Goal: Task Accomplishment & Management: Complete application form

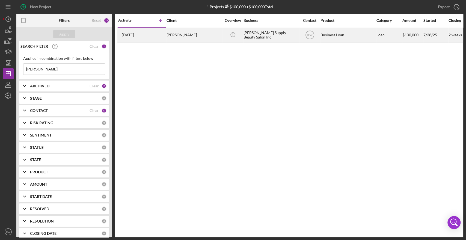
click at [136, 38] on div "[DATE] [PERSON_NAME]" at bounding box center [142, 35] width 48 height 14
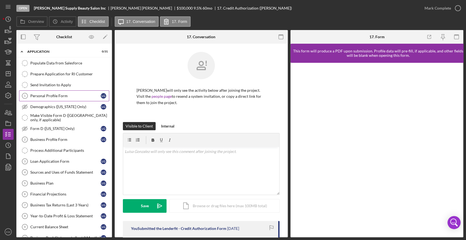
click at [46, 94] on div "Personal Profile Form" at bounding box center [65, 96] width 70 height 4
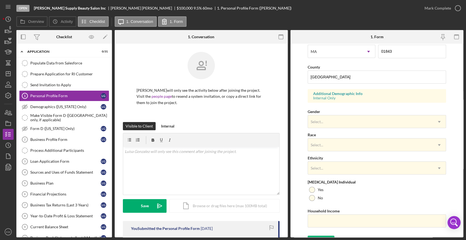
scroll to position [170, 0]
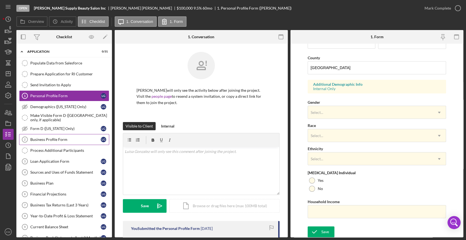
click at [47, 144] on link "Business Profile Form 2 Business Profile Form L G" at bounding box center [64, 139] width 90 height 11
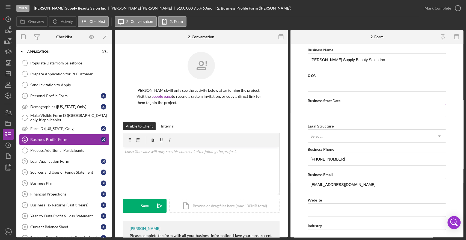
click at [349, 111] on input "Business Start Date" at bounding box center [377, 110] width 138 height 13
paste input "01/11/7yyy"
type input "01/11/7yyy"
type input "05/03/2021"
click at [364, 137] on div "Select..." at bounding box center [370, 136] width 125 height 13
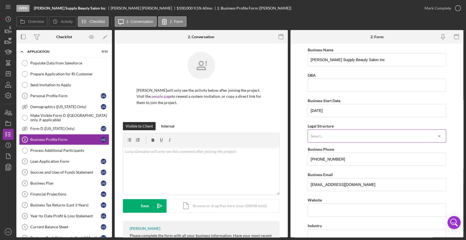
click at [330, 136] on div "Select..." at bounding box center [370, 136] width 125 height 13
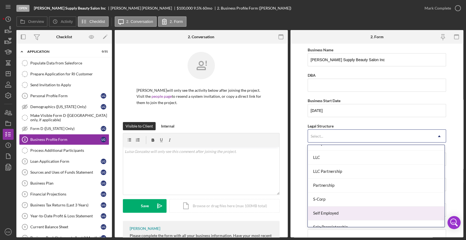
scroll to position [121, 0]
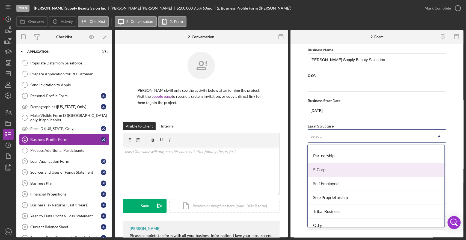
click at [329, 167] on div "S-Corp" at bounding box center [376, 170] width 136 height 14
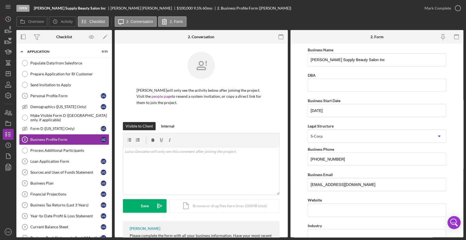
click at [305, 175] on form "Business Name Naisha Supply Beauty Salon Inc DBA Business Start Date 05/03/2021…" at bounding box center [376, 141] width 173 height 194
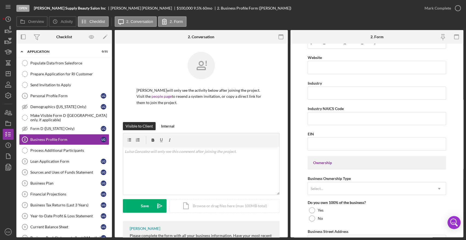
scroll to position [152, 0]
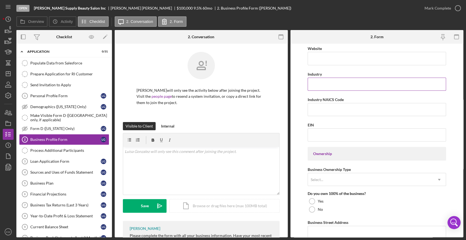
click at [330, 84] on input "Industry" at bounding box center [377, 84] width 138 height 13
type input "B"
type input "Beauty Salons"
paste input "812112"
type input "812112"
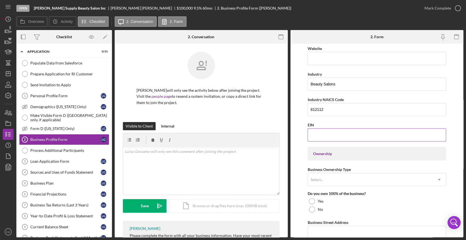
click at [330, 132] on input "EIN" at bounding box center [377, 134] width 138 height 13
type input "86-3625846"
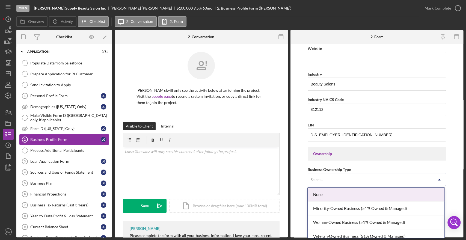
click at [351, 177] on div "Select..." at bounding box center [370, 179] width 125 height 13
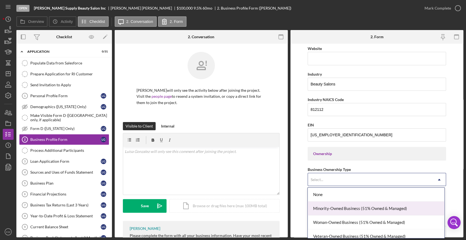
click at [354, 205] on div "Minority-Owned Business (51% Owned & Managed)" at bounding box center [376, 208] width 136 height 14
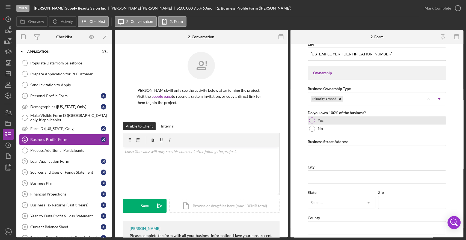
scroll to position [242, 0]
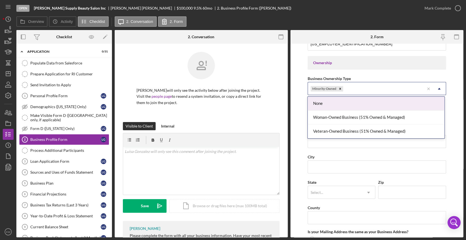
click at [378, 82] on div "Minority-Owned Icon/Menu Close Icon/Dropdown Arrow" at bounding box center [377, 88] width 138 height 13
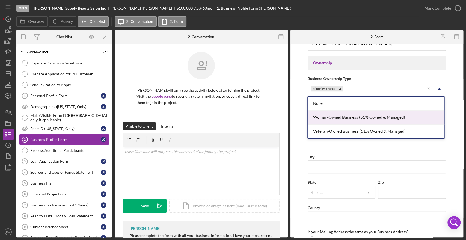
click at [387, 122] on div "Woman-Owned Business (51% Owned & Managed)" at bounding box center [376, 118] width 136 height 14
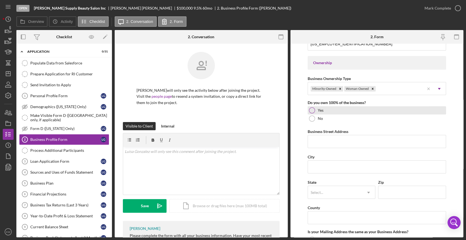
click at [314, 109] on div at bounding box center [312, 110] width 6 height 6
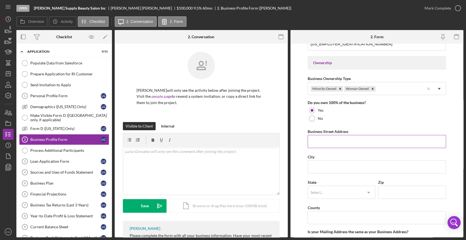
click at [319, 142] on input "Business Street Address" at bounding box center [377, 141] width 138 height 13
type input "211 So Union St"
click at [345, 167] on input "City" at bounding box center [377, 166] width 138 height 13
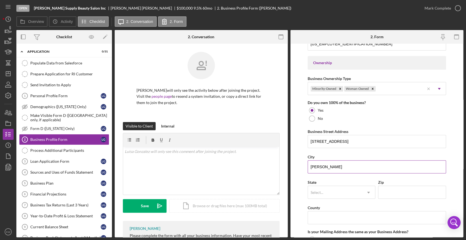
type input "Lawrence"
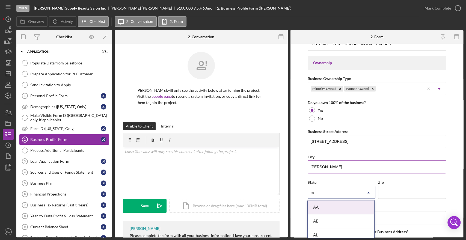
type input "ma"
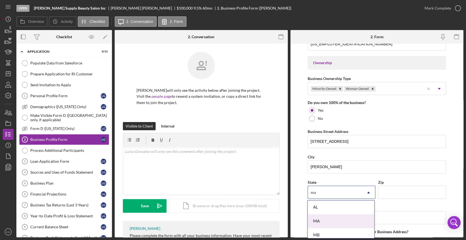
click at [313, 220] on div "MA" at bounding box center [341, 221] width 67 height 14
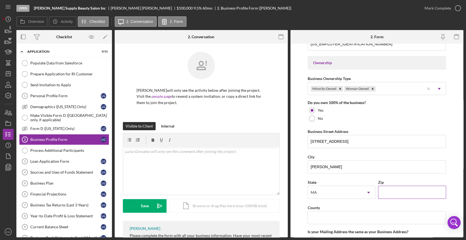
click at [412, 193] on input "Zip" at bounding box center [412, 192] width 68 height 13
type input "01843"
click at [459, 170] on form "Business Name Naisha Supply Beauty Salon Inc DBA Business Start Date 05/03/2021…" at bounding box center [376, 141] width 173 height 194
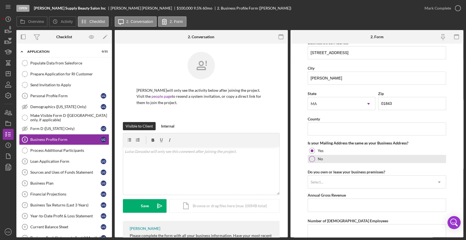
scroll to position [334, 0]
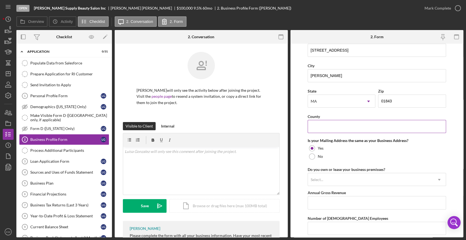
drag, startPoint x: 375, startPoint y: 129, endPoint x: 379, endPoint y: 131, distance: 4.4
click at [375, 129] on input "County" at bounding box center [377, 126] width 138 height 13
type input "Essex"
click at [454, 147] on form "Business Name Naisha Supply Beauty Salon Inc DBA Business Start Date 05/03/2021…" at bounding box center [376, 141] width 173 height 194
click at [438, 179] on use at bounding box center [439, 180] width 3 height 2
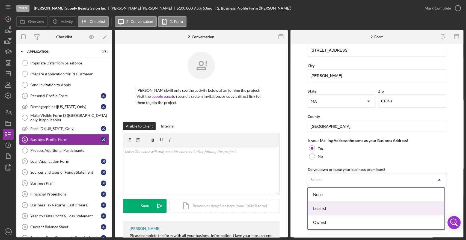
click at [405, 206] on div "Leased" at bounding box center [376, 208] width 136 height 14
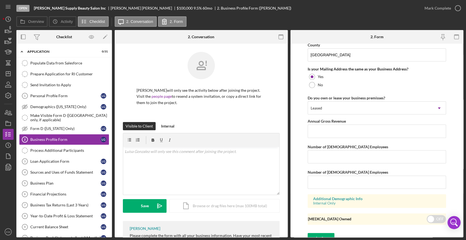
scroll to position [411, 0]
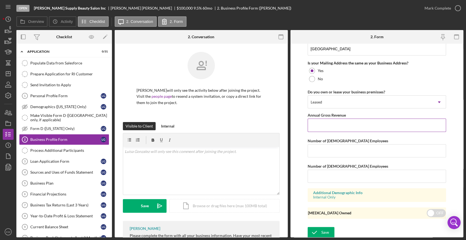
click at [339, 128] on input "Annual Gross Revenue" at bounding box center [377, 124] width 138 height 13
paste input "$329,378"
type input "$329,378"
click at [414, 148] on input "Number of Full-Time Employees" at bounding box center [377, 150] width 138 height 13
click at [405, 163] on div "Number of Part-Time Employees" at bounding box center [377, 166] width 138 height 7
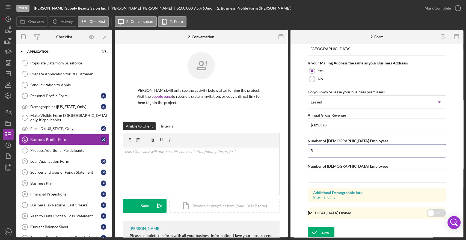
drag, startPoint x: 342, startPoint y: 151, endPoint x: 302, endPoint y: 148, distance: 40.5
click at [302, 148] on form "Business Name Naisha Supply Beauty Salon Inc DBA Business Start Date 05/03/2021…" at bounding box center [376, 141] width 173 height 194
type input "4"
click at [296, 150] on form "Business Name Naisha Supply Beauty Salon Inc DBA Business Start Date 05/03/2021…" at bounding box center [376, 141] width 173 height 194
click at [331, 147] on input "4" at bounding box center [377, 150] width 138 height 13
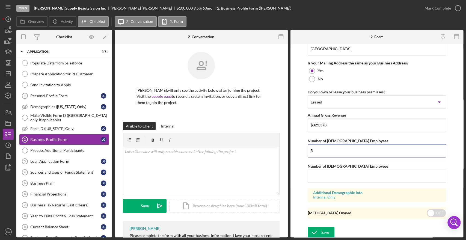
type input "5"
click at [304, 169] on form "Business Name Naisha Supply Beauty Salon Inc DBA Business Start Date 05/03/2021…" at bounding box center [376, 141] width 173 height 194
click at [327, 231] on div "Save" at bounding box center [325, 232] width 8 height 11
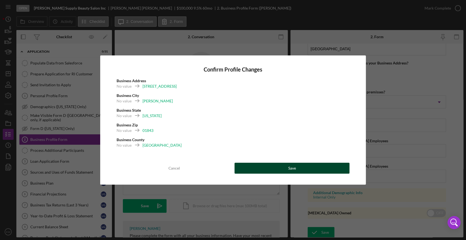
click at [291, 169] on div "Save" at bounding box center [292, 168] width 8 height 11
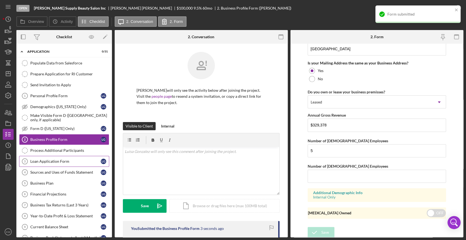
click at [48, 161] on div "Loan Application Form" at bounding box center [65, 161] width 70 height 4
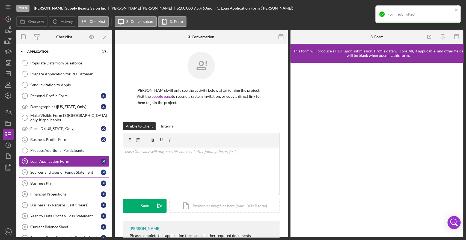
click at [54, 170] on div "Sources and Uses of Funds Statement" at bounding box center [65, 172] width 70 height 4
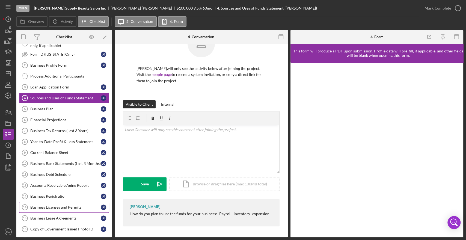
scroll to position [91, 0]
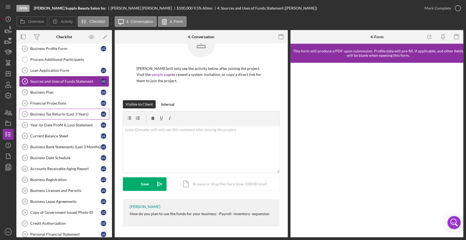
click at [44, 112] on div "Business Tax Returns (Last 3 Years)" at bounding box center [65, 114] width 70 height 4
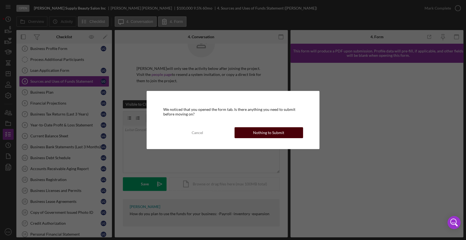
drag, startPoint x: 203, startPoint y: 134, endPoint x: 277, endPoint y: 134, distance: 73.7
click at [277, 134] on div "Cancel Nothing to Submit" at bounding box center [233, 132] width 140 height 11
click at [277, 133] on div "Nothing to Submit" at bounding box center [268, 132] width 31 height 11
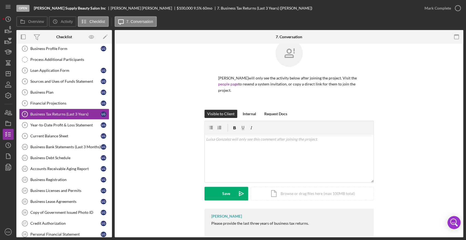
scroll to position [22, 0]
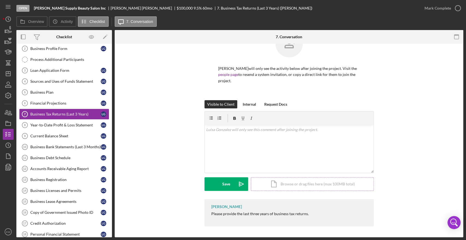
click at [295, 186] on div "Icon/Document Browse or drag files here (max 100MB total) Tap to choose files o…" at bounding box center [312, 184] width 123 height 14
click at [281, 185] on div "Icon/Document Browse or drag files here (max 100MB total) Tap to choose files o…" at bounding box center [312, 184] width 123 height 14
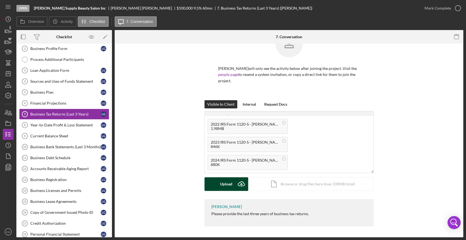
click at [237, 184] on icon "Icon/Upload" at bounding box center [241, 184] width 14 height 14
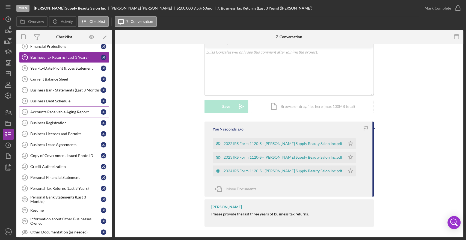
scroll to position [152, 0]
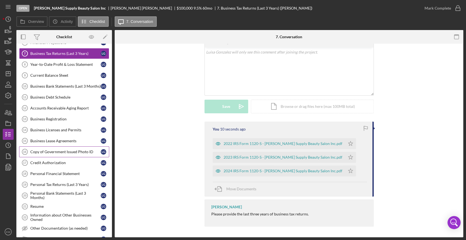
drag, startPoint x: 60, startPoint y: 146, endPoint x: 63, endPoint y: 144, distance: 3.9
click at [60, 146] on link "Copy of Government Issued Photo ID 16 Copy of Government Issued Photo ID L G" at bounding box center [64, 151] width 90 height 11
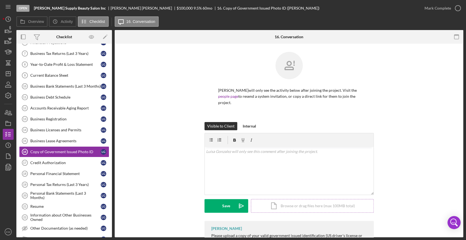
click at [274, 206] on div "Icon/Document Browse or drag files here (max 100MB total) Tap to choose files o…" at bounding box center [312, 206] width 123 height 14
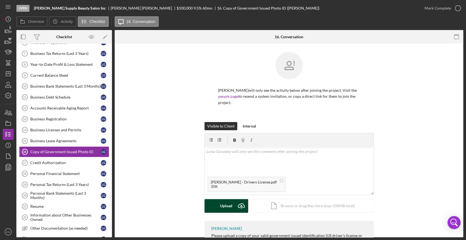
click at [224, 206] on div "Upload" at bounding box center [226, 206] width 12 height 14
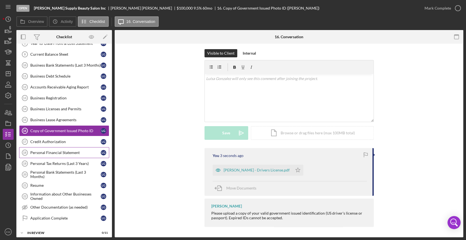
scroll to position [182, 0]
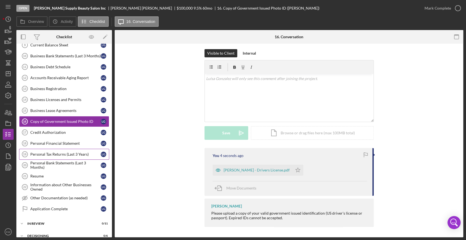
click at [54, 155] on link "Personal Tax Returns (Last 3 Years) 19 Personal Tax Returns (Last 3 Years) L G" at bounding box center [64, 154] width 90 height 11
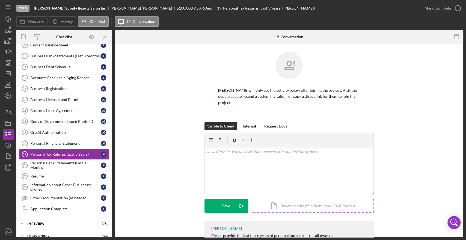
click at [263, 206] on div "Icon/Document Browse or drag files here (max 100MB total) Tap to choose files o…" at bounding box center [312, 206] width 123 height 14
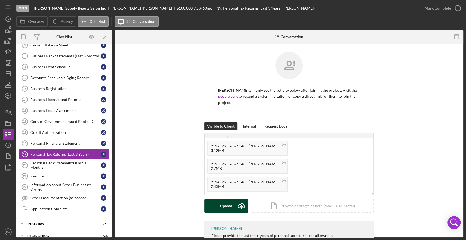
click at [236, 209] on icon "Icon/Upload" at bounding box center [241, 206] width 14 height 14
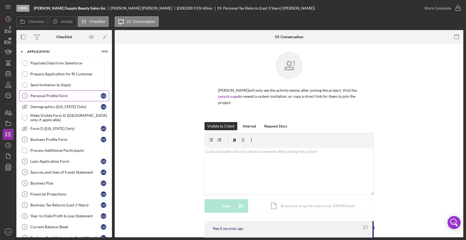
click at [51, 94] on div "Personal Profile Form" at bounding box center [65, 96] width 70 height 4
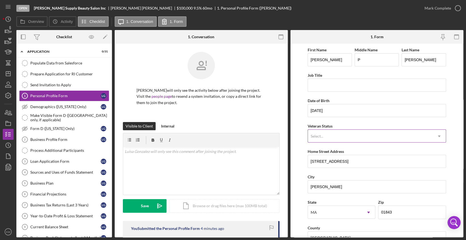
click at [345, 137] on div "Select..." at bounding box center [370, 136] width 125 height 13
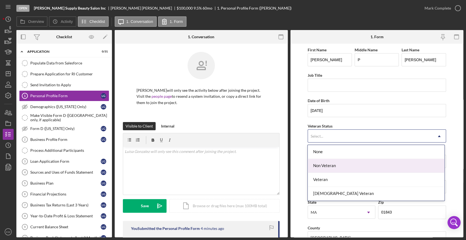
click at [338, 165] on div "Non Veteran" at bounding box center [376, 166] width 136 height 14
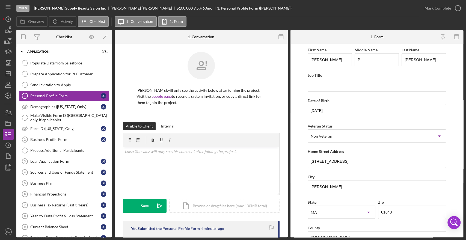
click at [298, 144] on form "First Name Luisa Middle Name P Last Name Gonzalez Job Title Date of Birth 06/23…" at bounding box center [376, 141] width 173 height 194
click at [324, 88] on input "Job Title" at bounding box center [377, 85] width 138 height 13
type input "President"
click at [299, 106] on form "First Name Luisa Middle Name P Last Name Gonzalez Job Title President Date of B…" at bounding box center [376, 141] width 173 height 194
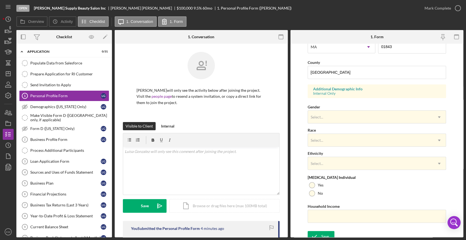
scroll to position [170, 0]
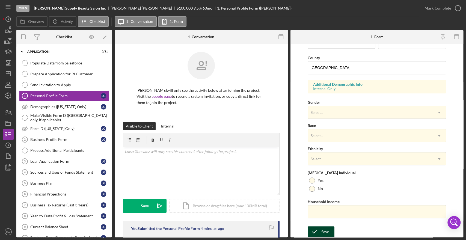
click at [325, 234] on div "Save" at bounding box center [325, 231] width 8 height 11
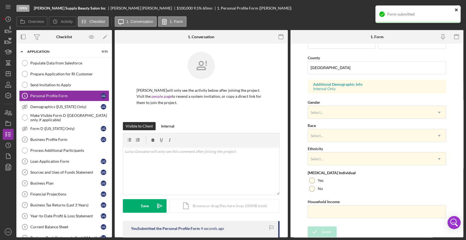
click at [456, 10] on icon "close" at bounding box center [456, 9] width 3 height 3
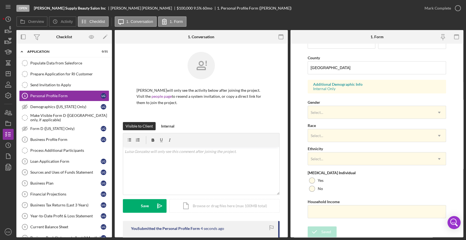
click at [456, 9] on div "Open Naisha Supply Beauty Salon Inc Luisa Gonzalez $100,000 $100,000 9.5 % 60 m…" at bounding box center [233, 120] width 466 height 240
click at [459, 8] on icon "button" at bounding box center [458, 8] width 14 height 14
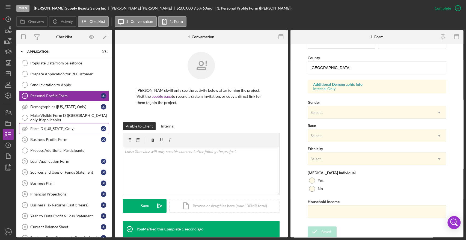
scroll to position [61, 0]
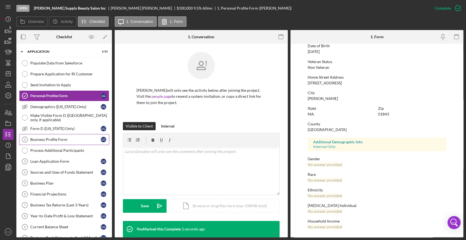
click at [53, 137] on div "Business Profile Form" at bounding box center [65, 139] width 70 height 4
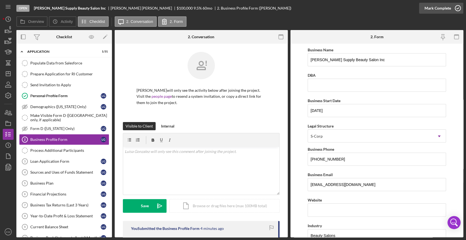
click at [457, 11] on icon "button" at bounding box center [458, 8] width 14 height 14
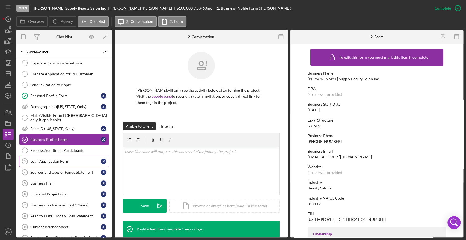
click at [38, 163] on link "Loan Application Form 3 Loan Application Form L G" at bounding box center [64, 161] width 90 height 11
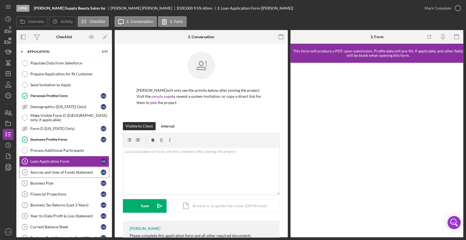
click at [41, 170] on div "Sources and Uses of Funds Statement" at bounding box center [65, 172] width 70 height 4
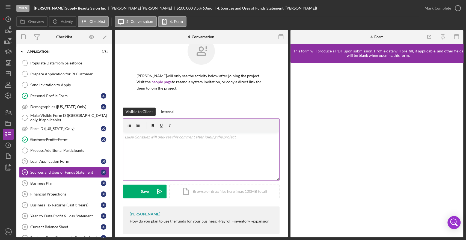
scroll to position [22, 0]
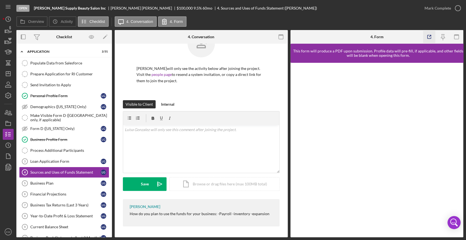
click at [430, 37] on icon "button" at bounding box center [429, 37] width 12 height 12
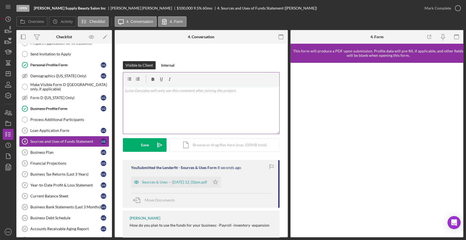
scroll to position [72, 0]
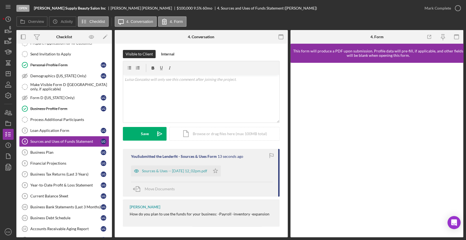
click at [167, 163] on div "Sources & Uses -- 2025-09-18 12_02pm.pdf Icon/Star" at bounding box center [177, 170] width 93 height 14
click at [171, 170] on div "Sources & Uses -- 2025-09-18 12_02pm.pdf" at bounding box center [174, 171] width 65 height 4
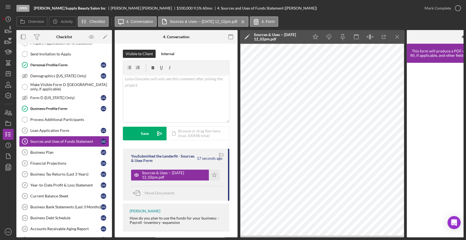
scroll to position [85, 0]
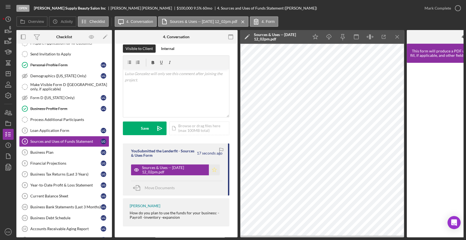
click at [215, 169] on icon "Icon/Star" at bounding box center [214, 169] width 11 height 11
click at [462, 8] on icon "button" at bounding box center [458, 8] width 14 height 14
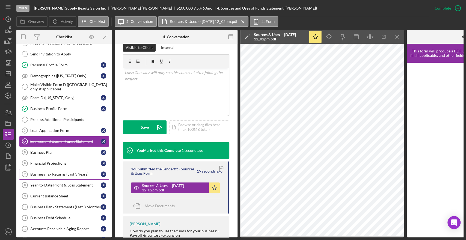
click at [47, 174] on div "Business Tax Returns (Last 3 Years)" at bounding box center [65, 174] width 70 height 4
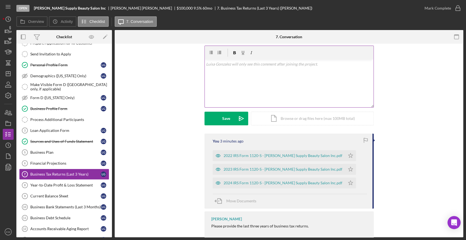
scroll to position [99, 0]
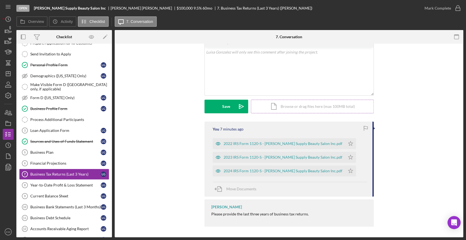
click at [284, 108] on div "Icon/Document Browse or drag files here (max 100MB total) Tap to choose files o…" at bounding box center [312, 107] width 123 height 14
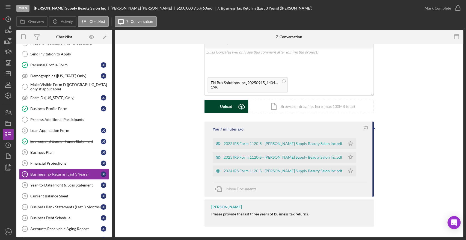
click at [227, 107] on div "Upload" at bounding box center [226, 107] width 12 height 14
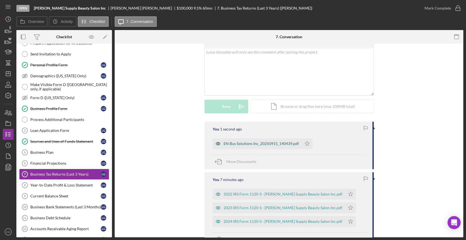
click at [257, 143] on div "EN Bus Solutions Inc_20250915_140439.pdf" at bounding box center [261, 143] width 75 height 4
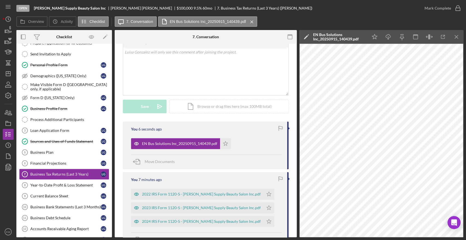
scroll to position [130, 0]
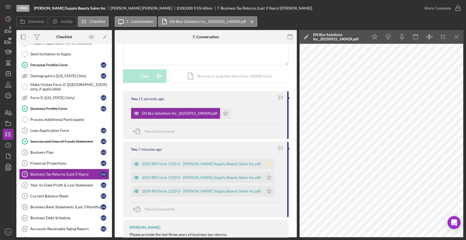
click at [263, 164] on icon "Icon/Star" at bounding box center [268, 163] width 11 height 11
click at [267, 177] on polygon "button" at bounding box center [269, 177] width 5 height 4
click at [263, 194] on icon "Icon/Star" at bounding box center [268, 191] width 11 height 11
click at [225, 115] on icon "Icon/Star" at bounding box center [225, 113] width 11 height 11
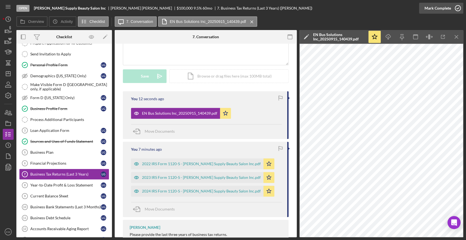
click at [460, 7] on icon "button" at bounding box center [458, 8] width 14 height 14
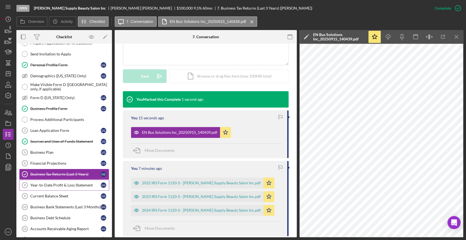
click at [37, 186] on div "Year-to-Date Profit & Loss Statement" at bounding box center [65, 185] width 70 height 4
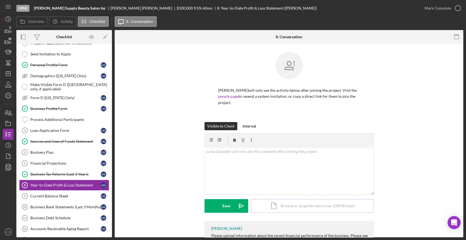
click at [275, 203] on div "Icon/Document Browse or drag files here (max 100MB total) Tap to choose files o…" at bounding box center [312, 206] width 123 height 14
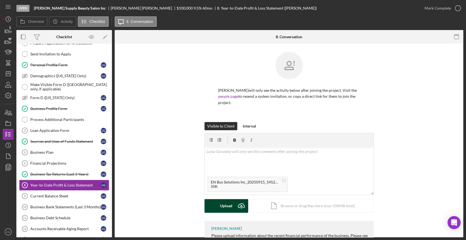
click at [229, 207] on div "Upload" at bounding box center [226, 206] width 12 height 14
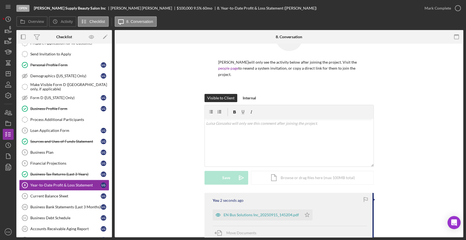
scroll to position [91, 0]
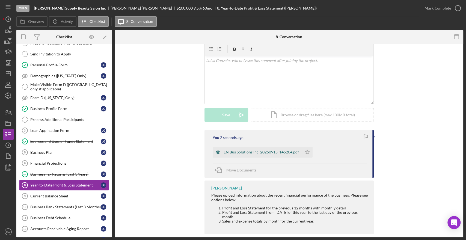
click at [260, 155] on div "EN Bus Solutions Inc_20250915_145204.pdf" at bounding box center [257, 152] width 89 height 11
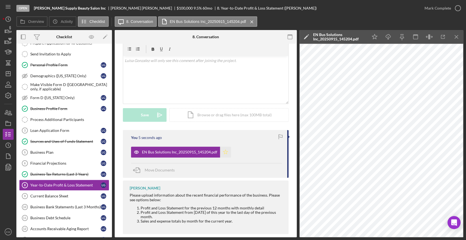
click at [226, 152] on icon "Icon/Star" at bounding box center [225, 152] width 11 height 11
click at [460, 10] on icon "button" at bounding box center [458, 8] width 14 height 14
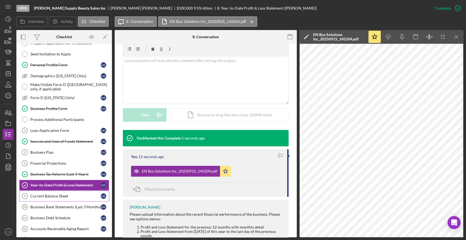
click at [62, 196] on div "Current Balance Sheet" at bounding box center [65, 196] width 70 height 4
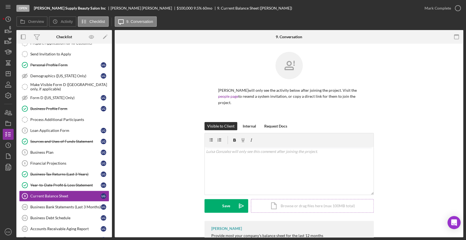
click at [292, 204] on div "Icon/Document Browse or drag files here (max 100MB total) Tap to choose files o…" at bounding box center [312, 206] width 123 height 14
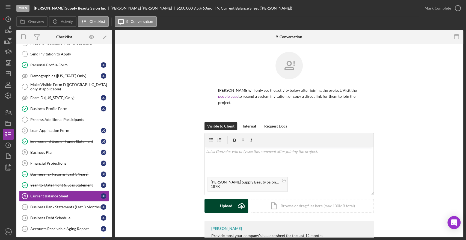
click at [233, 205] on button "Upload Icon/Upload" at bounding box center [226, 206] width 44 height 14
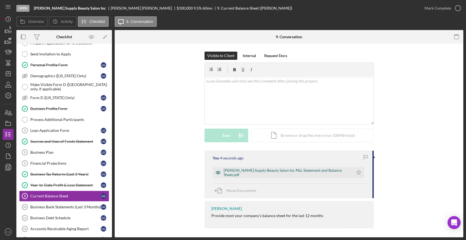
scroll to position [72, 0]
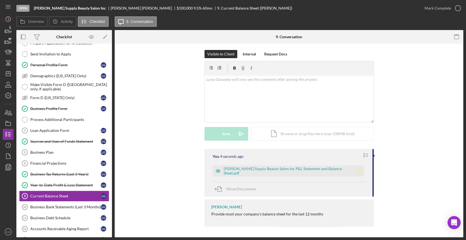
click at [353, 170] on icon "Icon/Star" at bounding box center [358, 170] width 11 height 11
click at [461, 10] on icon "button" at bounding box center [458, 8] width 14 height 14
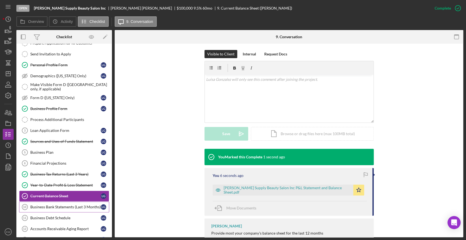
click at [39, 207] on div "Business Bank Statements (Last 3 Months)" at bounding box center [65, 207] width 70 height 4
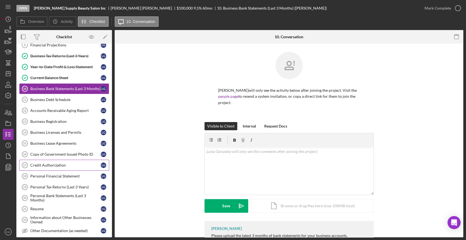
scroll to position [152, 0]
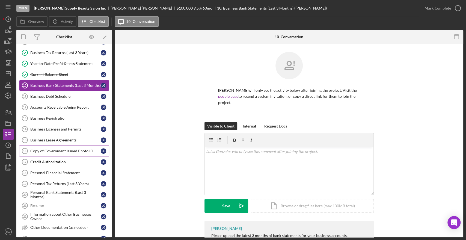
click at [63, 152] on link "Copy of Government Issued Photo ID 16 Copy of Government Issued Photo ID L G" at bounding box center [64, 151] width 90 height 11
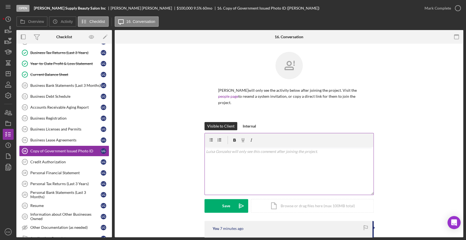
scroll to position [73, 0]
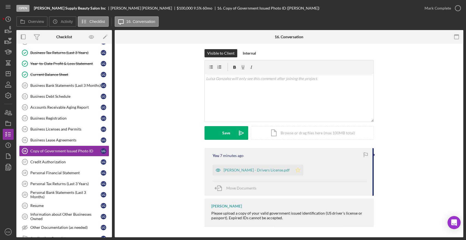
click at [292, 170] on icon "Icon/Star" at bounding box center [297, 170] width 11 height 11
click at [266, 172] on div "Luisa Gonzalez - Drivers License.pdf" at bounding box center [253, 170] width 80 height 11
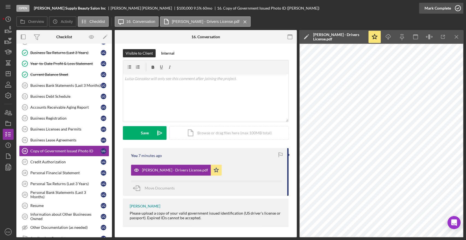
click at [458, 8] on icon "button" at bounding box center [458, 8] width 14 height 14
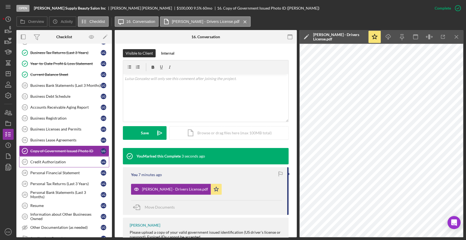
click at [50, 160] on div "Credit Authorization" at bounding box center [65, 162] width 70 height 4
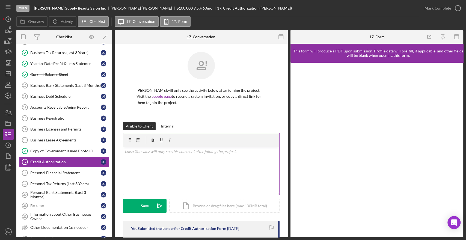
scroll to position [72, 0]
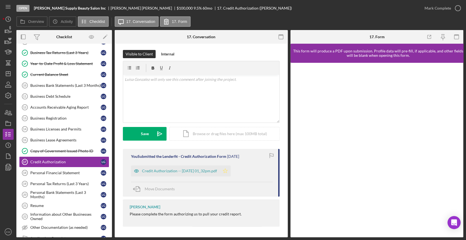
click at [231, 171] on icon "Icon/Star" at bounding box center [225, 170] width 11 height 11
click at [189, 171] on div "Credit Authorization -- 2025-07-28 01_32pm.pdf" at bounding box center [179, 171] width 75 height 4
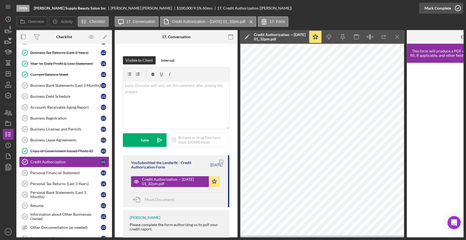
click at [462, 4] on icon "button" at bounding box center [458, 8] width 14 height 14
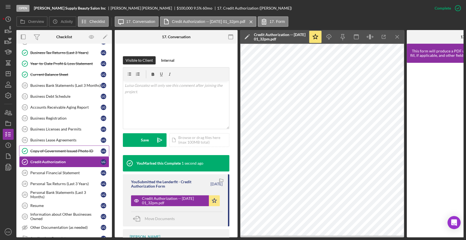
click at [54, 149] on div "Copy of Government Issued Photo ID" at bounding box center [65, 151] width 70 height 4
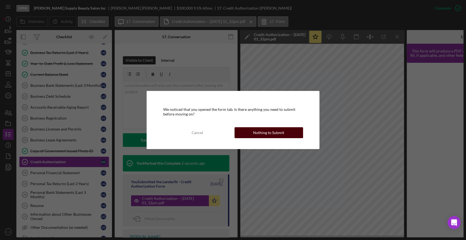
click at [265, 131] on div "Nothing to Submit" at bounding box center [268, 132] width 31 height 11
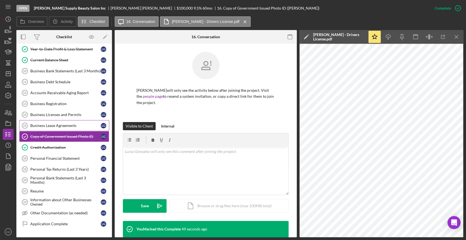
scroll to position [163, 0]
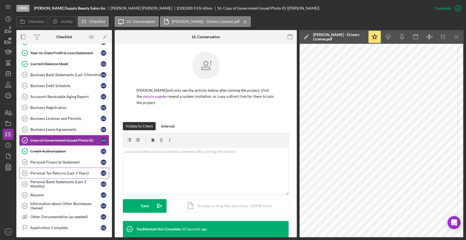
click at [69, 173] on div "Personal Tax Returns (Last 3 Years)" at bounding box center [65, 173] width 70 height 4
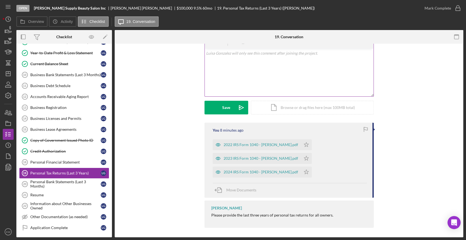
scroll to position [99, 0]
click at [302, 143] on icon "Icon/Star" at bounding box center [306, 143] width 11 height 11
click at [302, 156] on icon "Icon/Star" at bounding box center [306, 157] width 11 height 11
drag, startPoint x: 302, startPoint y: 172, endPoint x: 329, endPoint y: 145, distance: 38.4
click at [302, 172] on icon "Icon/Star" at bounding box center [306, 170] width 11 height 11
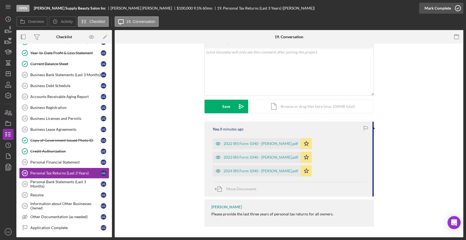
click at [458, 11] on icon "button" at bounding box center [458, 8] width 14 height 14
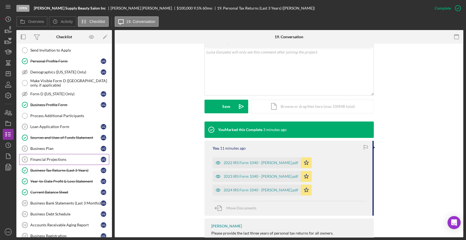
scroll to position [61, 0]
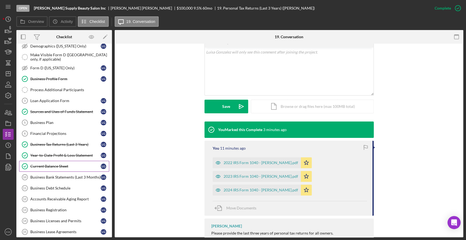
click at [59, 165] on div "Current Balance Sheet" at bounding box center [65, 166] width 70 height 4
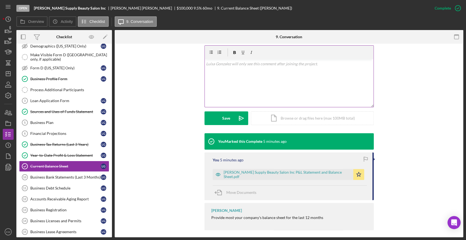
scroll to position [91, 0]
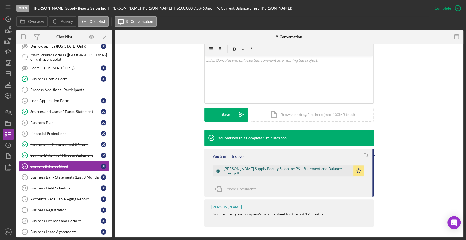
click at [266, 173] on div "Naisha Supply Beauty Salon Inc P&L Statement and Balance Sheet.pdf" at bounding box center [287, 171] width 127 height 9
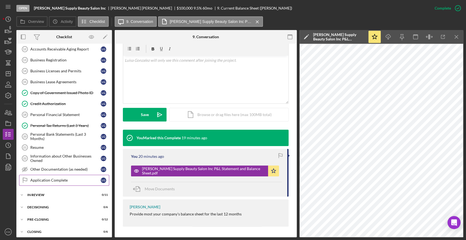
scroll to position [224, 0]
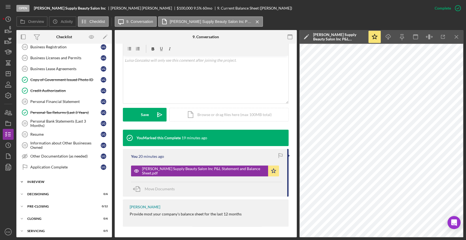
click at [46, 180] on div "In Review" at bounding box center [66, 181] width 78 height 3
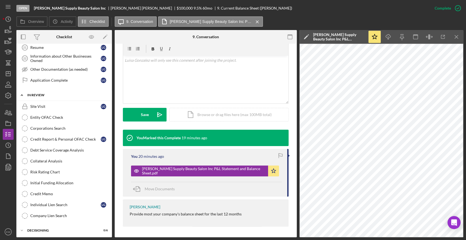
scroll to position [314, 0]
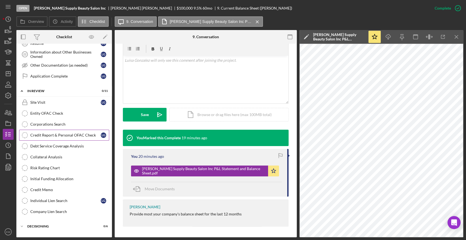
click at [56, 133] on div "Credit Report & Personal OFAC Check" at bounding box center [65, 135] width 70 height 4
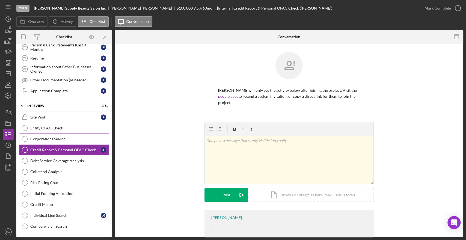
scroll to position [314, 0]
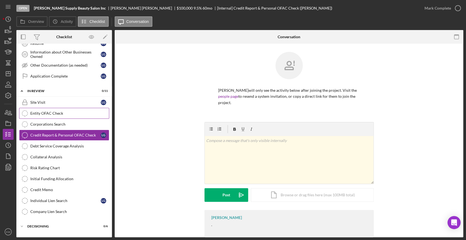
click at [49, 113] on div "Entity OFAC Check" at bounding box center [69, 113] width 79 height 4
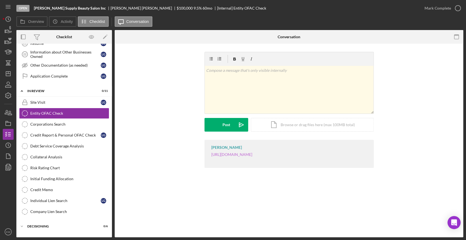
click at [252, 156] on link "https://sanctionssearch.ofac.treas.gov/" at bounding box center [231, 154] width 41 height 5
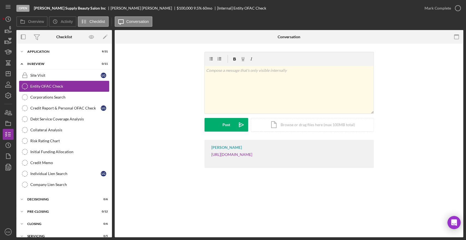
click at [57, 85] on div "Entity OFAC Check" at bounding box center [69, 86] width 79 height 4
click at [286, 125] on div "Icon/Document Browse or drag files here (max 100MB total) Tap to choose files o…" at bounding box center [312, 125] width 123 height 14
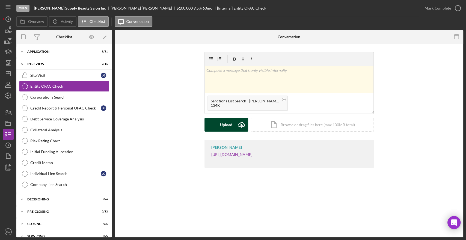
click at [225, 126] on div "Upload" at bounding box center [226, 125] width 12 height 14
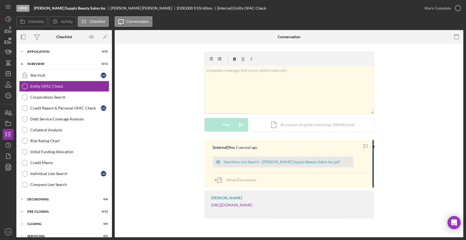
click at [343, 159] on icon "Icon/Star" at bounding box center [348, 161] width 11 height 11
click at [455, 14] on div "Mark Complete" at bounding box center [441, 8] width 44 height 16
click at [455, 10] on icon "button" at bounding box center [458, 8] width 14 height 14
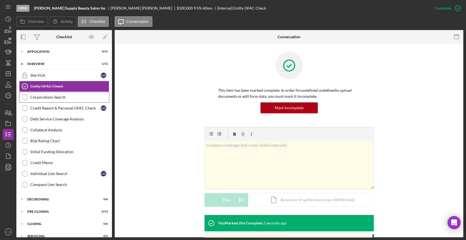
click at [44, 98] on div "Corporations Search" at bounding box center [69, 97] width 79 height 4
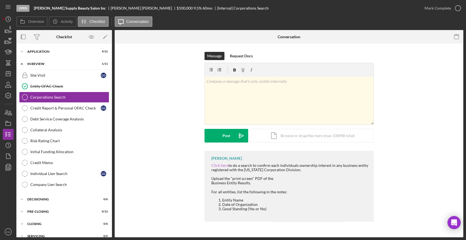
click at [224, 165] on link "Click here" at bounding box center [219, 165] width 17 height 5
click at [315, 142] on div "Icon/Document Browse or drag files here (max 100MB total) Tap to choose files o…" at bounding box center [312, 136] width 123 height 14
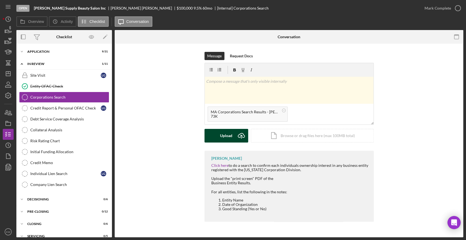
click at [226, 136] on div "Upload" at bounding box center [226, 136] width 12 height 14
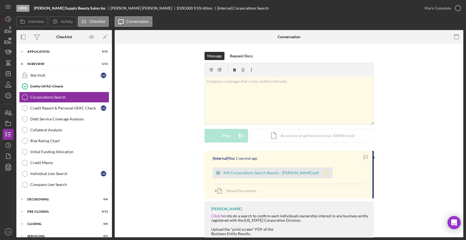
click at [322, 171] on icon "Icon/Star" at bounding box center [327, 172] width 11 height 11
click at [459, 12] on icon "button" at bounding box center [458, 8] width 14 height 14
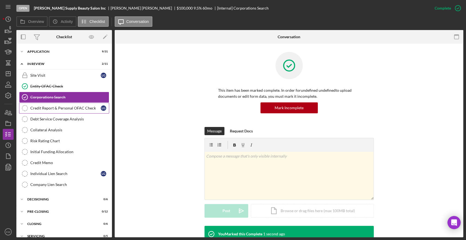
click at [52, 110] on link "Credit Report & Personal OFAC Check Credit Report & Personal OFAC Check L G" at bounding box center [64, 108] width 90 height 11
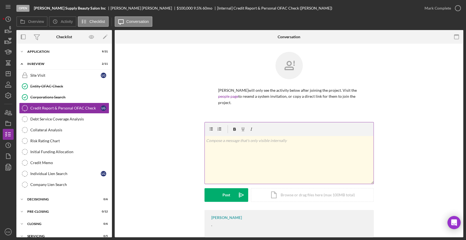
scroll to position [11, 0]
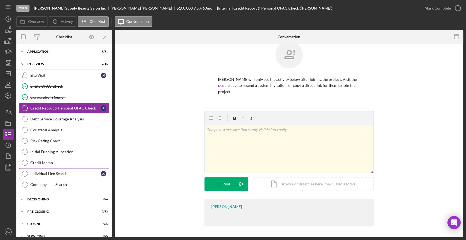
click at [58, 171] on div "Individual Lien Search" at bounding box center [65, 173] width 70 height 4
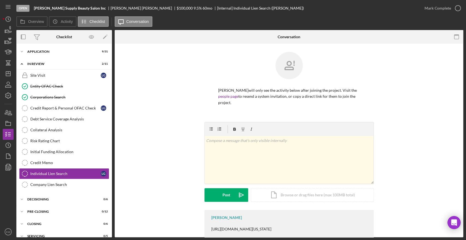
scroll to position [11, 0]
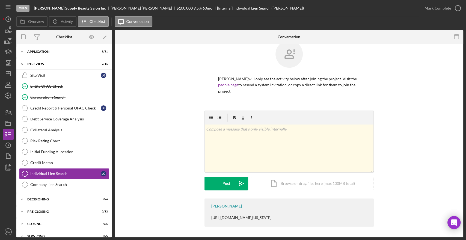
click at [271, 216] on div "https://corp.sec.state.ma.us/CorpWeb/liens/lienssearch.aspx" at bounding box center [241, 217] width 60 height 4
click at [65, 182] on div "Company Lien Search" at bounding box center [69, 184] width 79 height 4
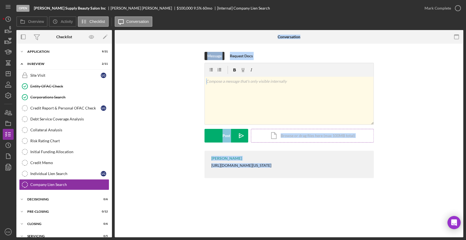
click at [309, 137] on div "Icon/Document Browse or drag files here (max 100MB total) Tap to choose files o…" at bounding box center [312, 136] width 123 height 14
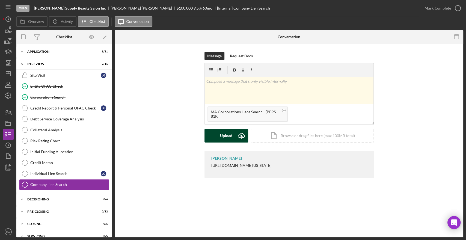
click at [228, 132] on div "Upload" at bounding box center [226, 136] width 12 height 14
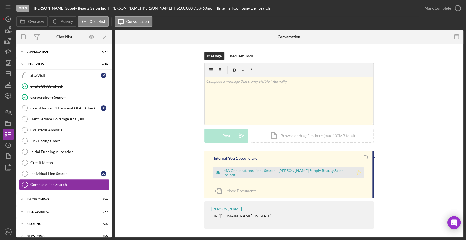
click at [353, 173] on icon "Icon/Star" at bounding box center [358, 172] width 11 height 11
click at [458, 6] on icon "button" at bounding box center [458, 8] width 14 height 14
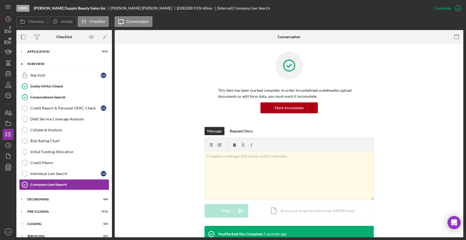
click at [28, 60] on div "Icon/Expander In Review 3 / 11" at bounding box center [64, 63] width 96 height 11
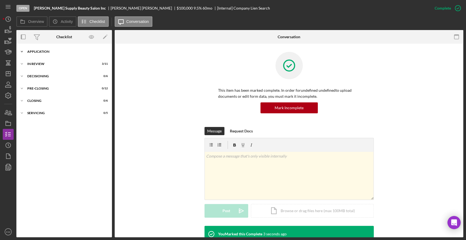
click at [33, 55] on div "Icon/Expander Application 9 / 31" at bounding box center [64, 51] width 96 height 11
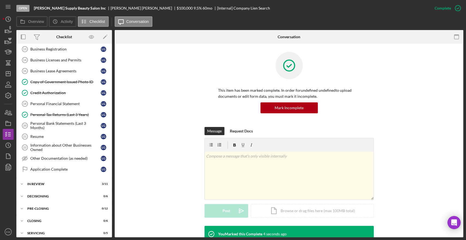
scroll to position [224, 0]
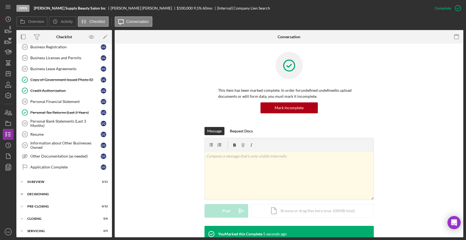
click at [31, 192] on div "Decisioning" at bounding box center [66, 193] width 78 height 3
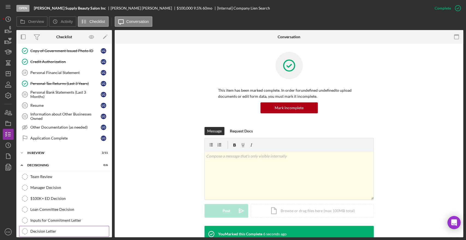
scroll to position [292, 0]
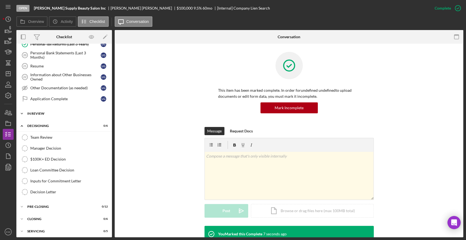
click at [40, 109] on div "Icon/Expander In Review 3 / 11" at bounding box center [64, 113] width 96 height 11
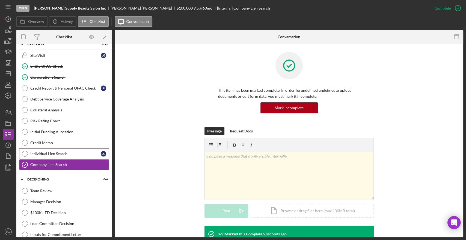
scroll to position [352, 0]
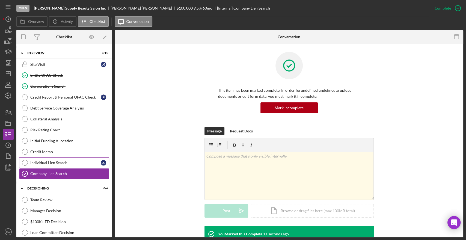
click at [46, 165] on link "Individual Lien Search Individual Lien Search L G" at bounding box center [64, 162] width 90 height 11
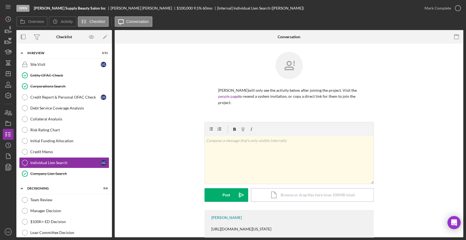
click at [293, 191] on div "Icon/Document Browse or drag files here (max 100MB total) Tap to choose files o…" at bounding box center [312, 195] width 123 height 14
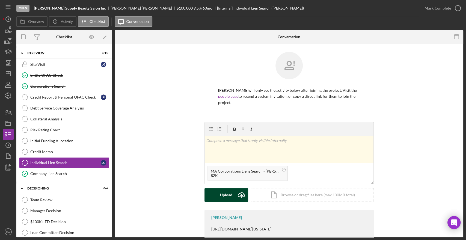
click at [234, 194] on icon "Icon/Upload" at bounding box center [241, 195] width 14 height 14
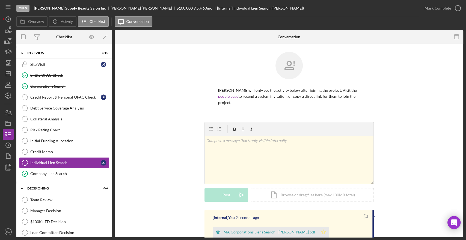
click at [318, 231] on icon "Icon/Star" at bounding box center [323, 232] width 11 height 11
click at [459, 7] on icon "button" at bounding box center [458, 8] width 14 height 14
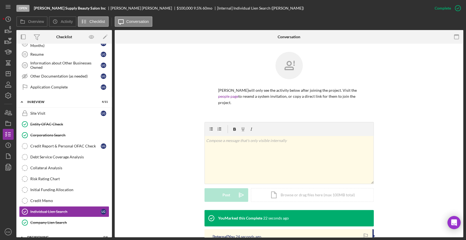
scroll to position [310, 0]
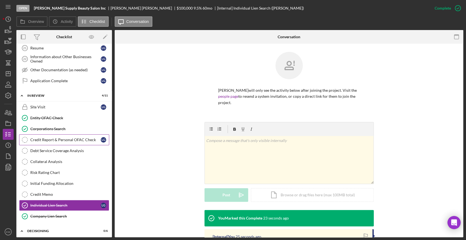
click at [72, 141] on link "Credit Report & Personal OFAC Check Credit Report & Personal OFAC Check L G" at bounding box center [64, 139] width 90 height 11
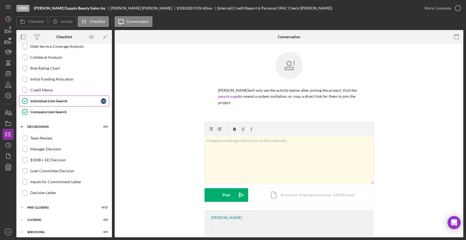
scroll to position [384, 0]
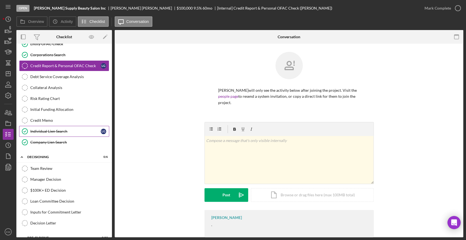
click at [46, 129] on div "Individual Lien Search" at bounding box center [65, 131] width 70 height 4
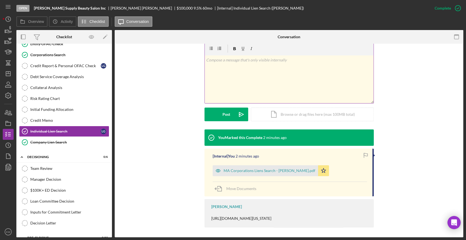
scroll to position [81, 0]
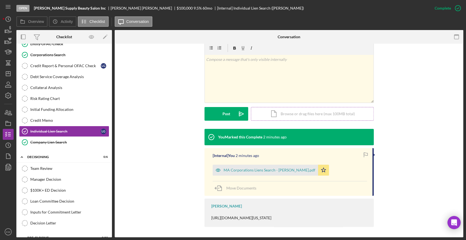
click at [277, 117] on div "Icon/Document Browse or drag files here (max 100MB total) Tap to choose files o…" at bounding box center [312, 114] width 123 height 14
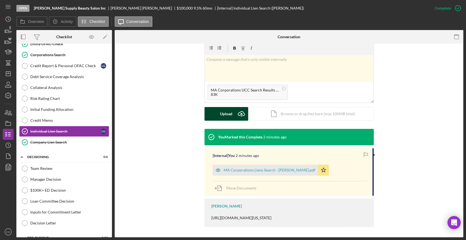
click at [227, 117] on div "Upload" at bounding box center [226, 114] width 12 height 14
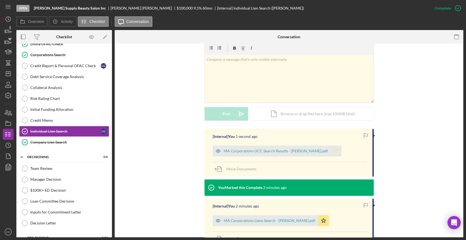
click at [331, 154] on icon "Icon/Star" at bounding box center [336, 151] width 11 height 11
click at [63, 140] on div "Company Lien Search" at bounding box center [69, 142] width 79 height 4
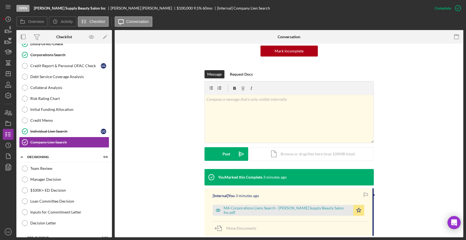
scroll to position [61, 0]
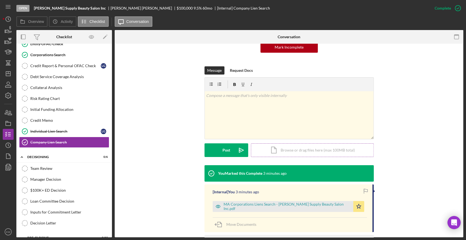
click at [307, 151] on div "Icon/Document Browse or drag files here (max 100MB total) Tap to choose files o…" at bounding box center [312, 150] width 123 height 14
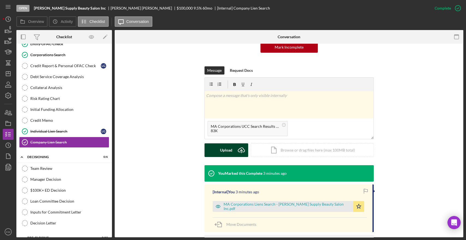
click at [235, 152] on icon "Icon/Upload" at bounding box center [241, 150] width 14 height 14
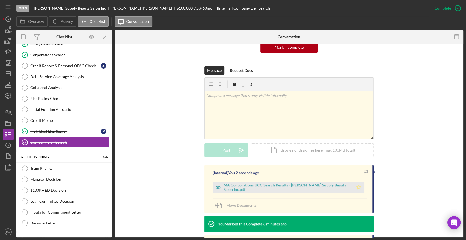
click at [356, 188] on icon "Icon/Star" at bounding box center [358, 187] width 11 height 11
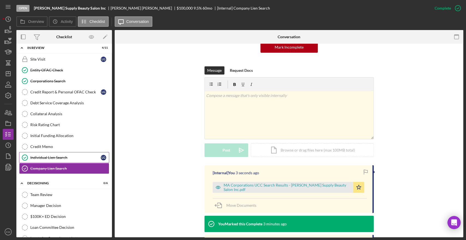
scroll to position [323, 0]
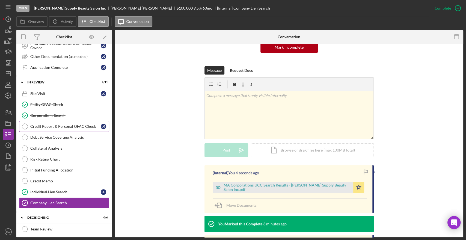
click at [56, 125] on div "Credit Report & Personal OFAC Check" at bounding box center [65, 126] width 70 height 4
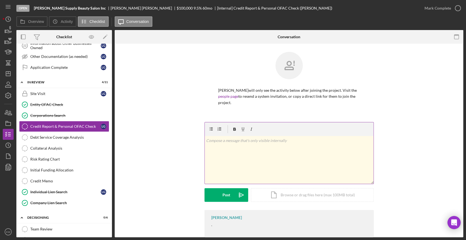
scroll to position [11, 0]
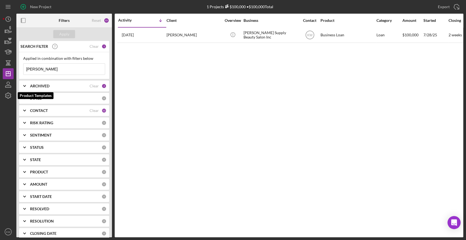
click at [7, 97] on icon "button" at bounding box center [8, 96] width 14 height 14
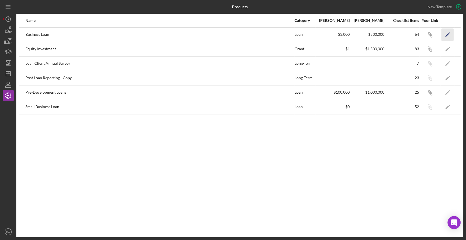
click at [449, 35] on icon "Icon/Edit" at bounding box center [447, 34] width 12 height 12
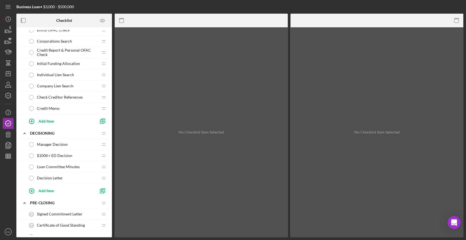
scroll to position [394, 0]
